Goal: Task Accomplishment & Management: Use online tool/utility

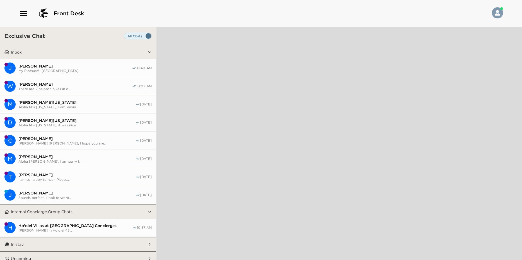
click at [57, 62] on button "J Jatinder Mahajan My Pleasure! -Casy 10:40 AM" at bounding box center [78, 68] width 156 height 18
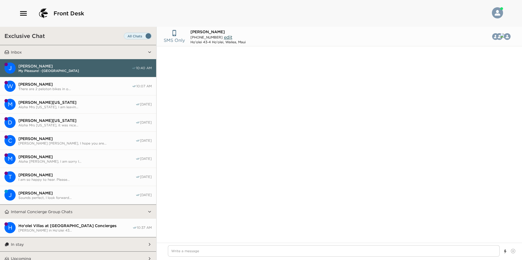
scroll to position [907, 0]
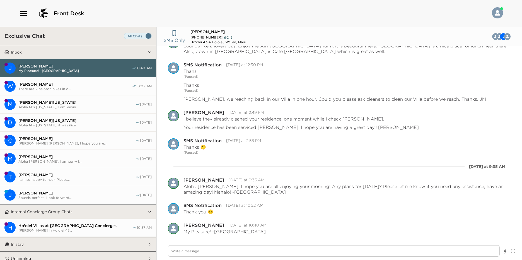
click at [64, 88] on span "There are 2 peloton bikes in o..." at bounding box center [75, 89] width 114 height 4
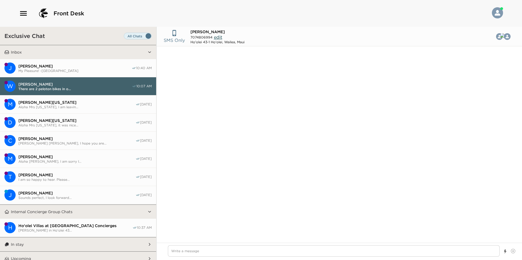
scroll to position [314, 0]
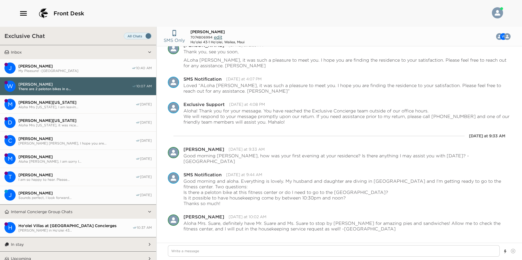
type textarea "x"
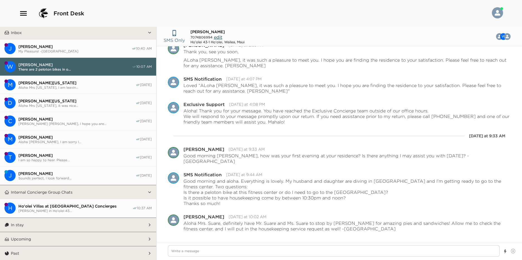
scroll to position [0, 0]
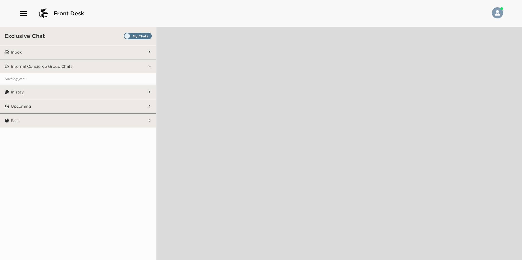
click at [131, 33] on span "Set all destinations" at bounding box center [138, 36] width 28 height 7
click at [125, 37] on input "Set all destinations" at bounding box center [125, 37] width 0 height 0
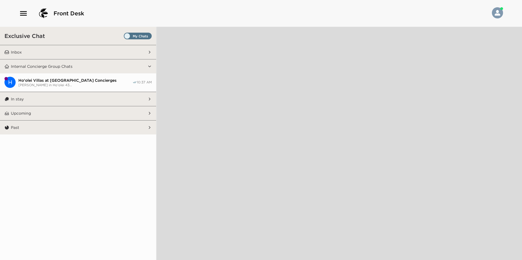
click at [133, 37] on span "Set all destinations" at bounding box center [138, 37] width 28 height 7
click at [125, 37] on input "Set all destinations" at bounding box center [125, 37] width 0 height 0
click at [125, 53] on button "Inbox" at bounding box center [78, 52] width 138 height 14
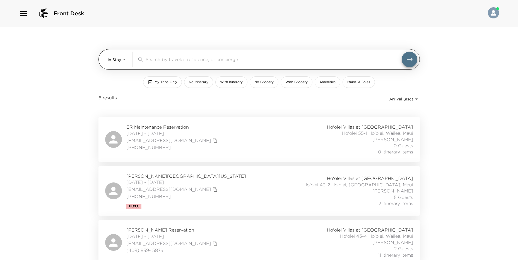
click at [121, 61] on body "Front Desk In Stay In-Stay ​ My Trips Only No Itinerary With Itinerary No Groce…" at bounding box center [259, 130] width 518 height 260
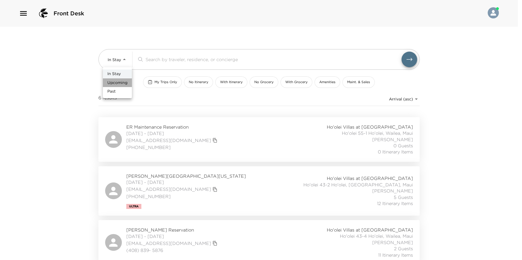
click at [126, 83] on span "Upcoming" at bounding box center [117, 83] width 20 height 6
type input "Upcoming"
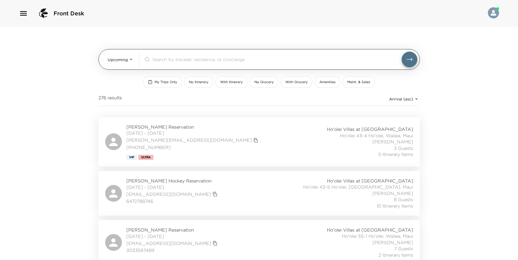
click at [169, 60] on input "search" at bounding box center [276, 59] width 249 height 6
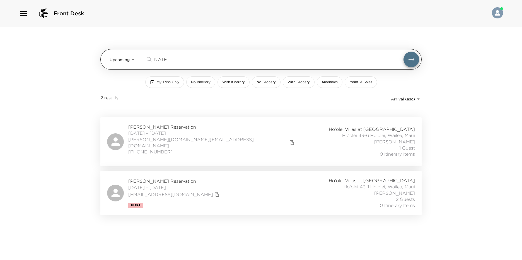
drag, startPoint x: 183, startPoint y: 61, endPoint x: 139, endPoint y: 58, distance: 43.3
click at [139, 58] on div "Upcoming Upcoming NATE ​" at bounding box center [265, 60] width 310 height 16
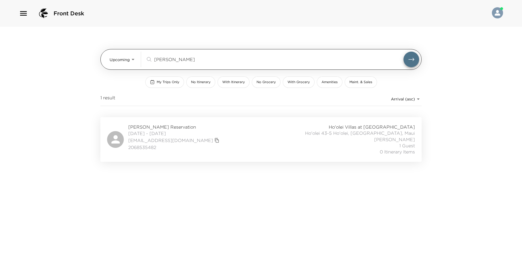
drag, startPoint x: 179, startPoint y: 57, endPoint x: 153, endPoint y: 62, distance: 26.3
click at [153, 62] on div "CINDE ​" at bounding box center [275, 59] width 258 height 7
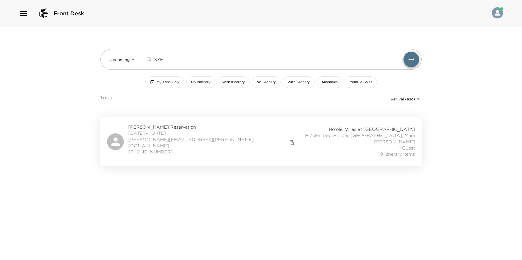
type input "SZE"
click at [170, 124] on span "Debbie Sze Modzelewski Reservation" at bounding box center [212, 127] width 168 height 6
